Goal: Task Accomplishment & Management: Manage account settings

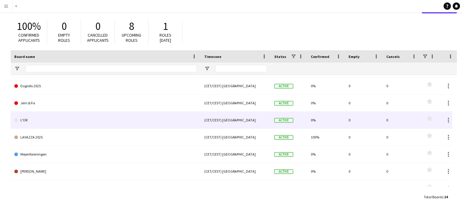
scroll to position [54, 0]
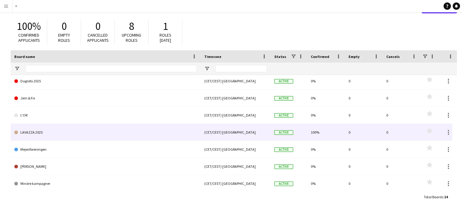
click at [163, 129] on link "LAVAZZA 2025" at bounding box center [105, 132] width 183 height 17
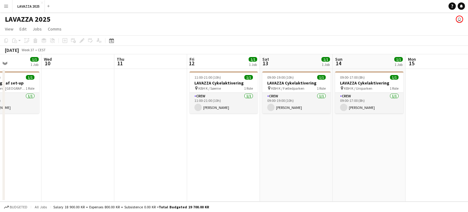
scroll to position [0, 250]
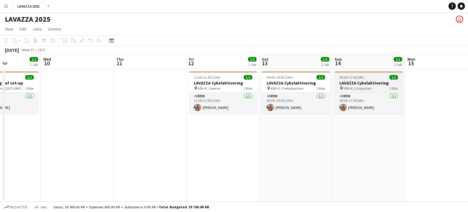
click at [350, 86] on span "KBH K / Uniparken" at bounding box center [357, 88] width 28 height 5
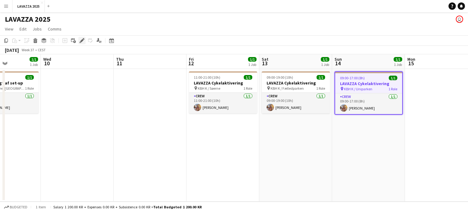
click at [82, 40] on icon at bounding box center [81, 40] width 3 height 3
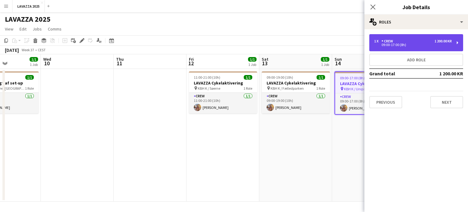
click at [409, 42] on div "1 x Crew 1 200.00 KR" at bounding box center [413, 41] width 78 height 4
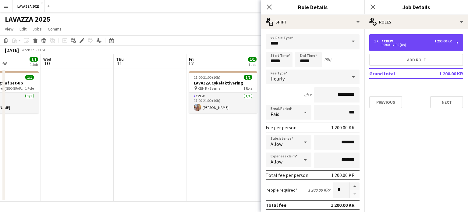
scroll to position [0, 0]
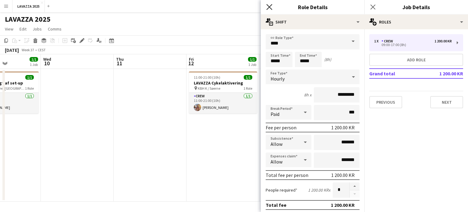
click at [268, 5] on icon "Close pop-in" at bounding box center [269, 7] width 6 height 6
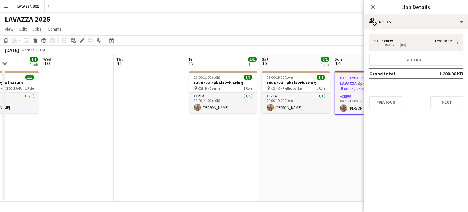
click at [266, 166] on app-date-cell "09:00-19:00 (10h) 1/1 LAVAZZA Cykelaktivering pin KBH K / Fælledparken 1 Role C…" at bounding box center [295, 135] width 73 height 132
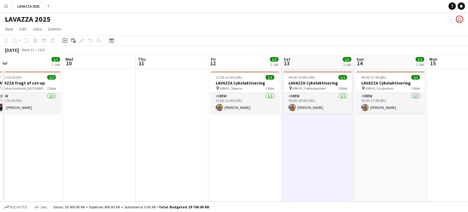
scroll to position [0, 230]
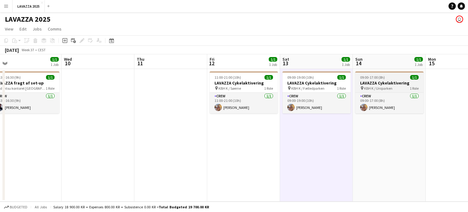
click at [374, 82] on h3 "LAVAZZA Cykelaktivering" at bounding box center [389, 82] width 68 height 5
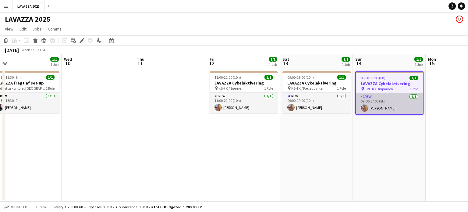
click at [376, 106] on app-card-role "Crew [DATE] 09:00-17:00 (8h) [PERSON_NAME]" at bounding box center [389, 103] width 67 height 21
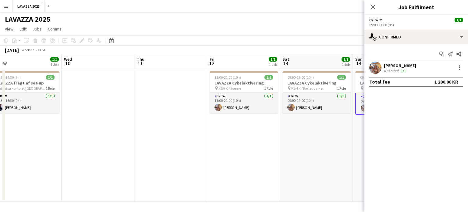
click at [387, 65] on div "[PERSON_NAME]" at bounding box center [400, 65] width 32 height 5
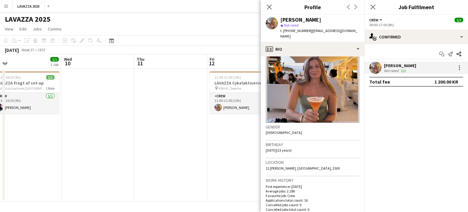
scroll to position [0, 0]
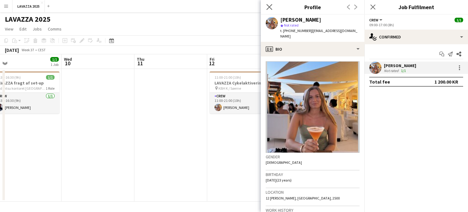
click at [266, 5] on app-icon "Close pop-in" at bounding box center [269, 7] width 9 height 9
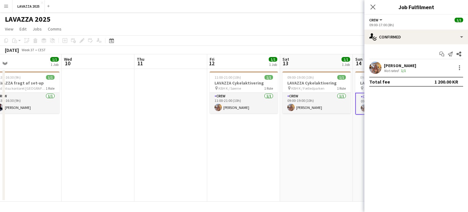
click at [295, 25] on app-page-menu "View Day view expanded Day view collapsed Month view Date picker Jump to [DATE]…" at bounding box center [234, 30] width 468 height 12
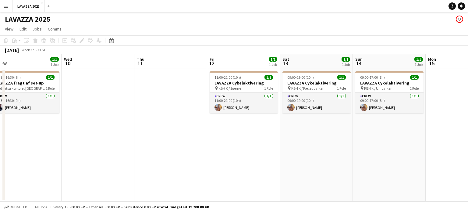
click at [286, 163] on app-date-cell "09:00-19:00 (10h) 1/1 LAVAZZA Cykelaktivering pin KBH K / Fælledparken 1 Role C…" at bounding box center [316, 135] width 73 height 132
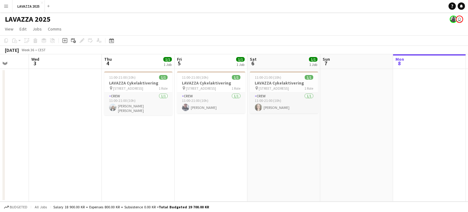
scroll to position [0, 189]
click at [303, 141] on app-date-cell "11:00-21:00 (10h) 1/1 LAVAZZA Cykelaktivering pin [STREET_ADDRESS] C 1 Role Cre…" at bounding box center [284, 135] width 73 height 132
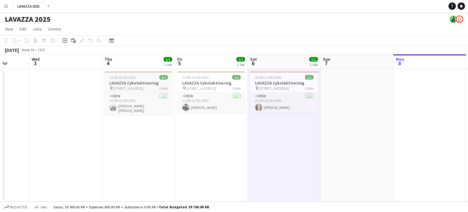
click at [135, 85] on h3 "LAVAZZA Cykelaktivering" at bounding box center [138, 82] width 68 height 5
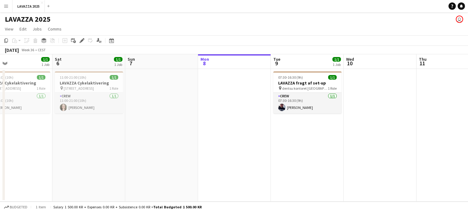
scroll to position [0, 240]
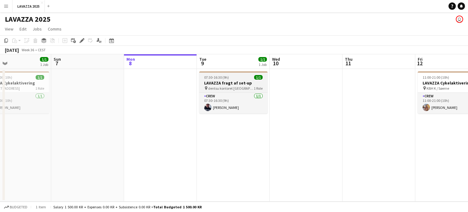
click at [226, 82] on h3 "LAVAZZA fragt af set-up" at bounding box center [233, 82] width 68 height 5
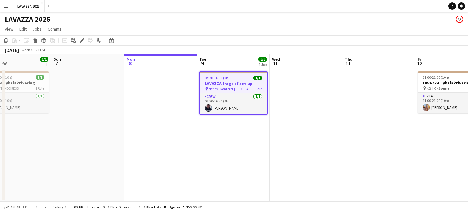
click at [226, 82] on h3 "LAVAZZA fragt af set-up" at bounding box center [233, 83] width 67 height 5
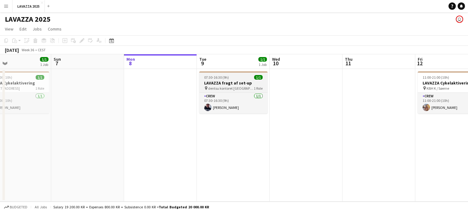
click at [226, 82] on h3 "LAVAZZA fragt af set-up" at bounding box center [233, 82] width 68 height 5
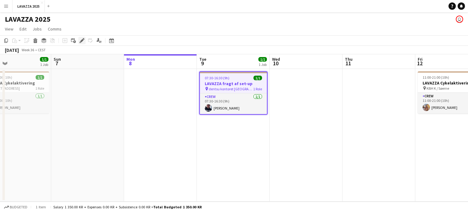
click at [81, 41] on icon at bounding box center [81, 40] width 3 height 3
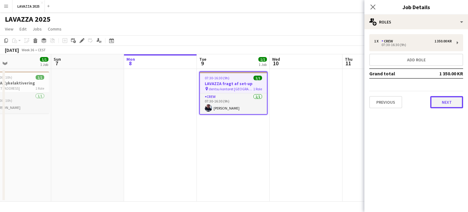
click at [446, 104] on button "Next" at bounding box center [446, 102] width 33 height 12
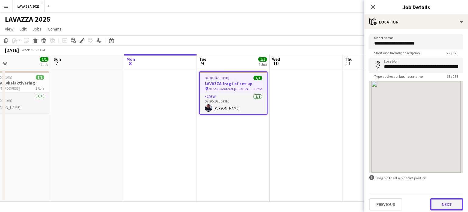
click at [444, 203] on button "Next" at bounding box center [446, 204] width 33 height 12
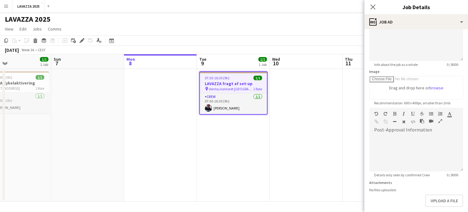
scroll to position [60, 0]
click at [437, 202] on button "Upload a file" at bounding box center [444, 201] width 38 height 12
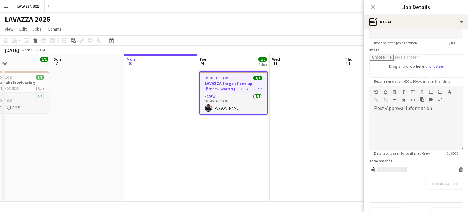
scroll to position [94, 0]
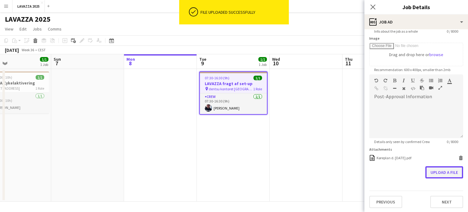
click at [434, 173] on button "Upload a file" at bounding box center [444, 172] width 38 height 12
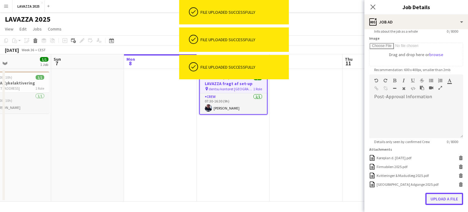
click at [439, 200] on button "Upload a file" at bounding box center [444, 198] width 38 height 12
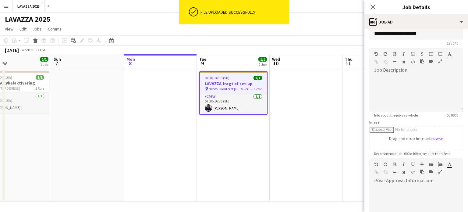
scroll to position [0, 0]
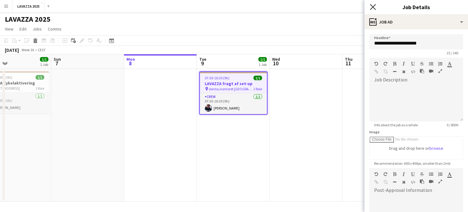
click at [375, 8] on icon "Close pop-in" at bounding box center [373, 7] width 6 height 6
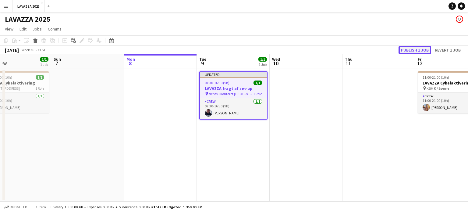
click at [411, 47] on button "Publish 1 job" at bounding box center [414, 50] width 33 height 8
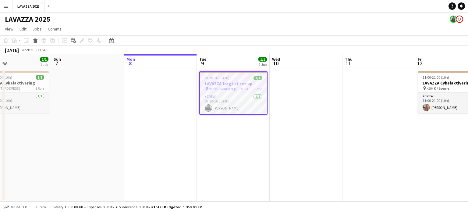
click at [143, 133] on app-date-cell at bounding box center [160, 135] width 73 height 132
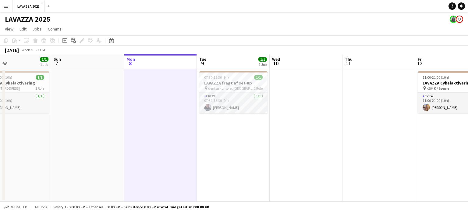
click at [259, 160] on app-date-cell "07:30-16:30 (9h) 1/1 LAVAZZA fragt af set-up pin dentsu kontoret Aarhus 1 Role …" at bounding box center [233, 135] width 73 height 132
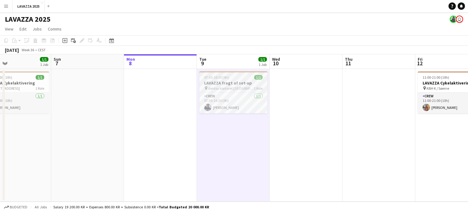
click at [220, 87] on span "dentsu kontoret [GEOGRAPHIC_DATA]" at bounding box center [231, 88] width 46 height 5
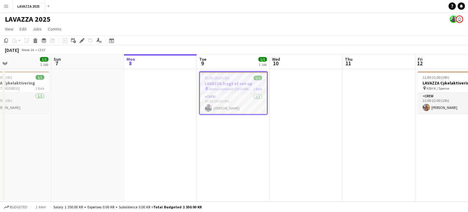
click at [257, 26] on app-page-menu "View Day view expanded Day view collapsed Month view Date picker Jump to [DATE]…" at bounding box center [234, 30] width 468 height 12
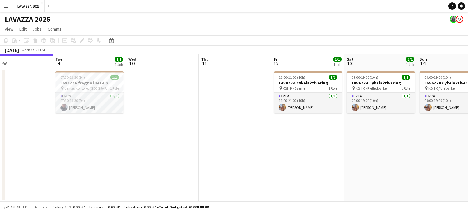
scroll to position [0, 166]
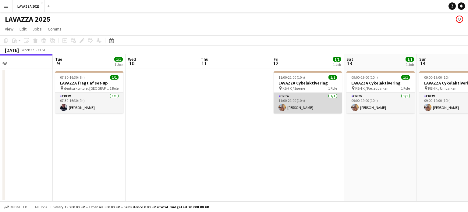
click at [302, 103] on app-card-role "Crew [DATE] 11:00-21:00 (10h) [PERSON_NAME]" at bounding box center [308, 103] width 68 height 21
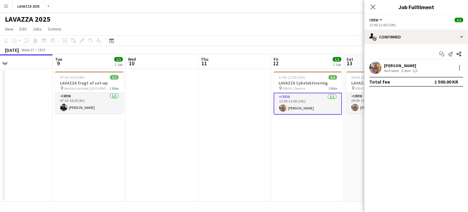
click at [386, 63] on div "[PERSON_NAME]" at bounding box center [401, 65] width 35 height 5
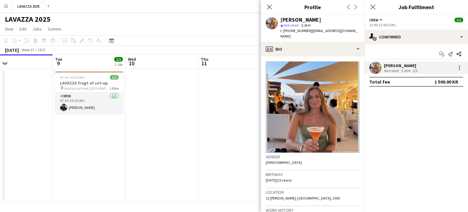
drag, startPoint x: 302, startPoint y: 30, endPoint x: 283, endPoint y: 33, distance: 19.0
click at [283, 33] on span "t. [PHONE_NUMBER]" at bounding box center [296, 30] width 32 height 5
copy span "[PHONE_NUMBER]"
